Goal: Task Accomplishment & Management: Manage account settings

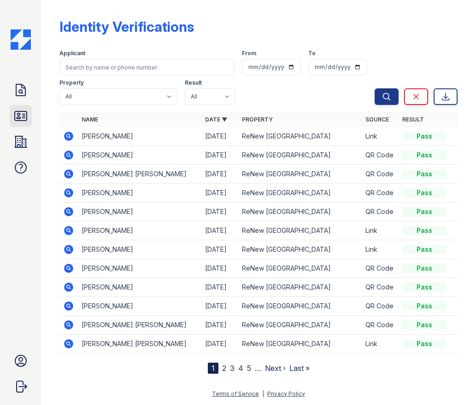
click at [17, 111] on icon at bounding box center [20, 116] width 15 height 15
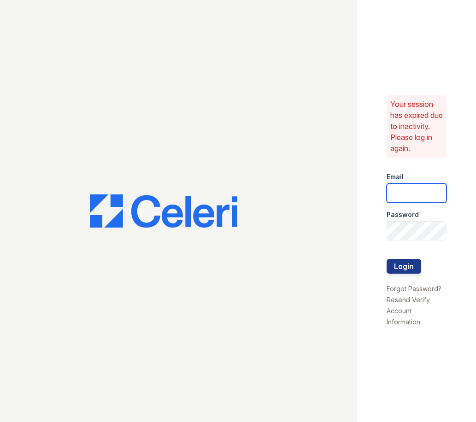
click at [417, 203] on input "email" at bounding box center [416, 192] width 60 height 19
type input "[EMAIL_ADDRESS][DOMAIN_NAME]"
click at [367, 235] on div "Your session has expired due to inactivity. Please log in again. Email [EMAIL_A…" at bounding box center [416, 211] width 119 height 422
click at [386, 259] on button "Login" at bounding box center [403, 266] width 35 height 15
